Goal: Navigation & Orientation: Find specific page/section

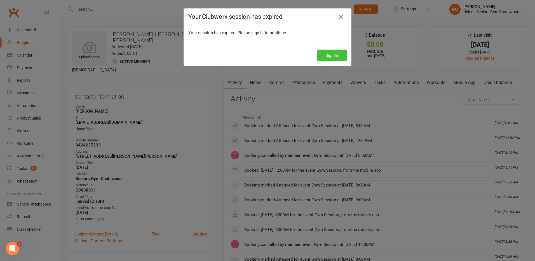
click at [333, 55] on button "Sign In" at bounding box center [332, 56] width 30 height 12
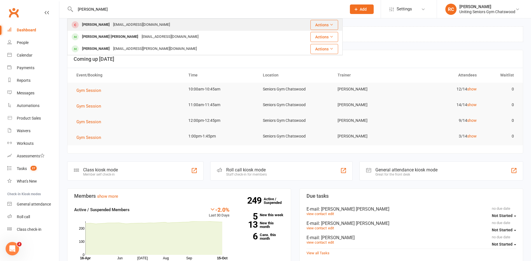
type input "[PERSON_NAME]"
click at [95, 25] on div "[PERSON_NAME]" at bounding box center [95, 25] width 31 height 8
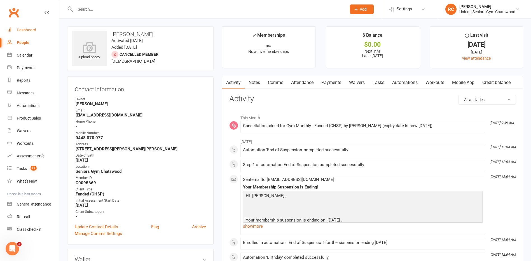
click at [28, 32] on div "Dashboard" at bounding box center [26, 30] width 19 height 4
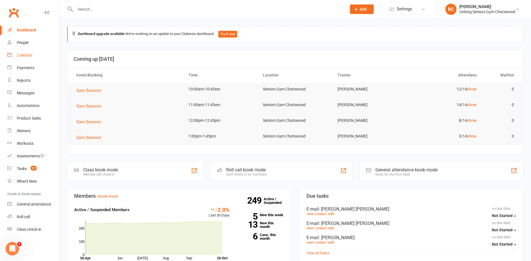
click at [25, 55] on div "Calendar" at bounding box center [25, 55] width 16 height 4
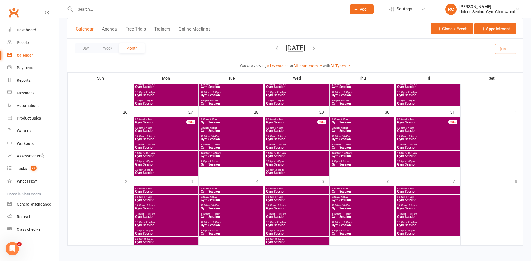
scroll to position [256, 0]
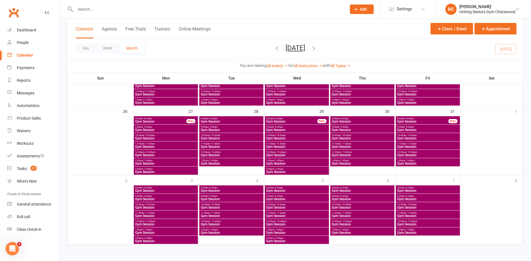
click at [173, 171] on span "Gym Session" at bounding box center [166, 171] width 62 height 3
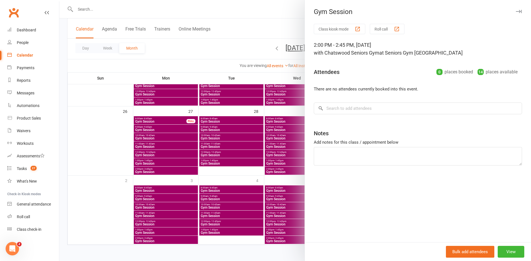
click at [216, 168] on div at bounding box center [294, 130] width 471 height 261
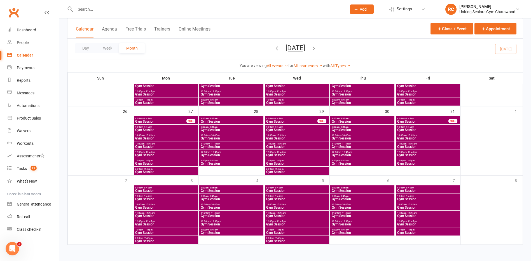
click at [276, 172] on span "Gym Session" at bounding box center [297, 171] width 62 height 3
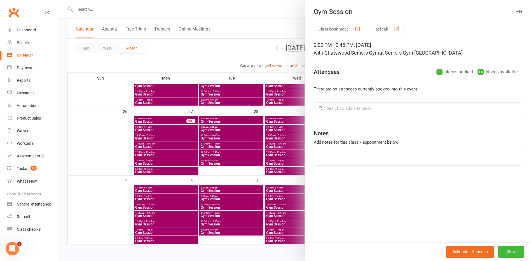
click at [270, 239] on div at bounding box center [294, 130] width 471 height 261
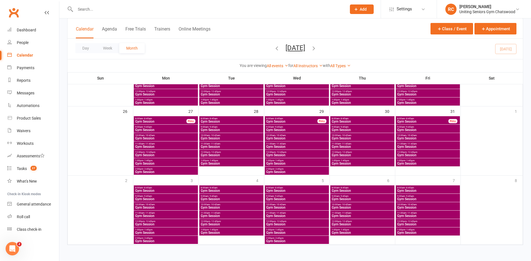
click at [286, 239] on span "2:00pm - 2:45pm" at bounding box center [297, 238] width 62 height 3
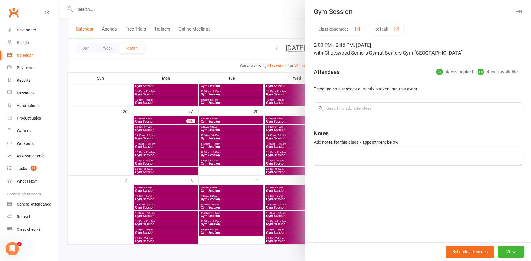
click at [150, 241] on div at bounding box center [294, 130] width 471 height 261
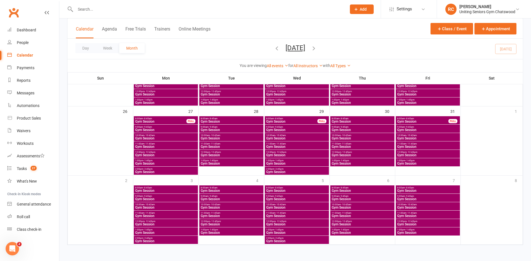
click at [160, 239] on span "2:00pm - 2:45pm" at bounding box center [166, 238] width 62 height 3
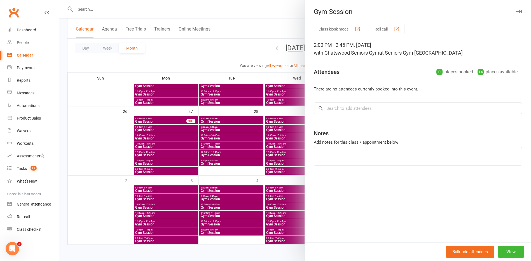
click at [160, 239] on div at bounding box center [294, 130] width 471 height 261
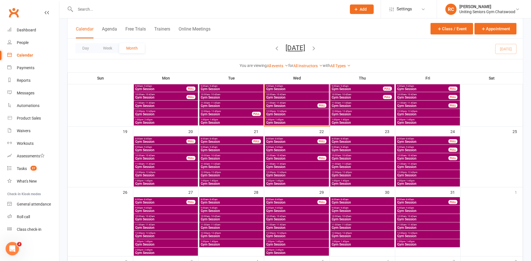
scroll to position [172, 0]
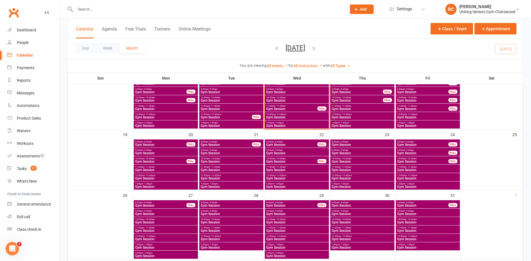
click at [174, 205] on span "Gym Session" at bounding box center [161, 205] width 52 height 3
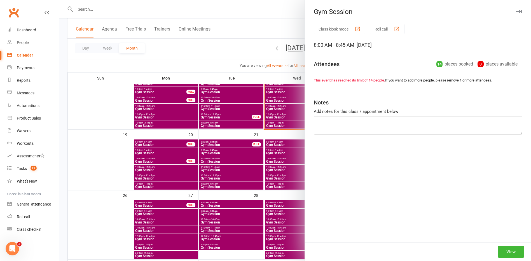
click at [173, 211] on div at bounding box center [294, 130] width 471 height 261
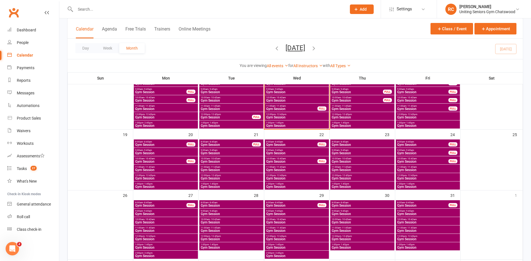
click at [173, 214] on span "Gym Session" at bounding box center [166, 213] width 62 height 3
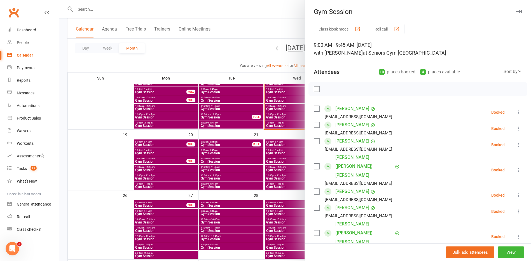
click at [171, 223] on div at bounding box center [294, 130] width 471 height 261
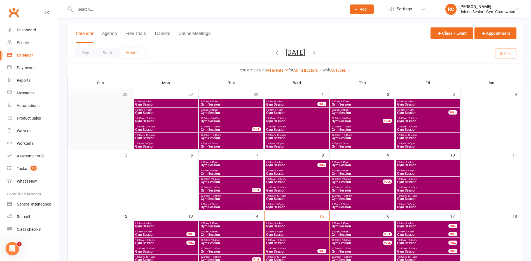
scroll to position [0, 0]
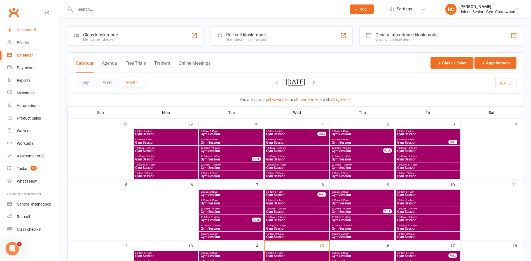
click at [24, 31] on div "Dashboard" at bounding box center [26, 30] width 19 height 4
